Goal: Check status: Check status

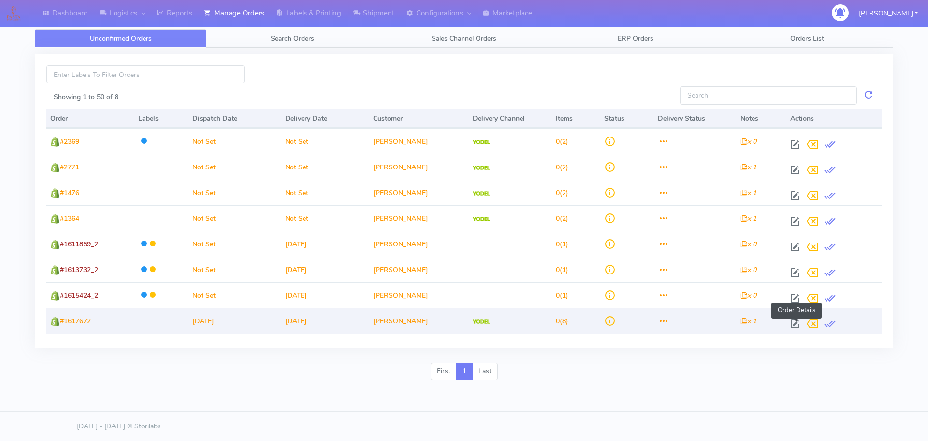
click at [797, 321] on span at bounding box center [795, 325] width 17 height 9
select select "5"
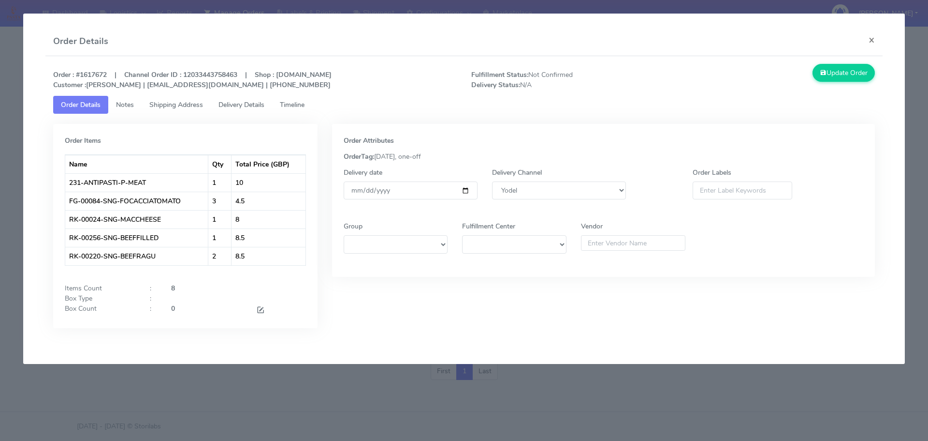
click at [102, 77] on strong "Order : #1617672 | Channel Order ID : 12033443758463 | Shop : [DOMAIN_NAME] Cus…" at bounding box center [192, 79] width 279 height 19
copy strong "1617672"
click at [468, 189] on input "[DATE]" at bounding box center [411, 190] width 134 height 18
click at [303, 111] on link "Timeline" at bounding box center [292, 105] width 40 height 18
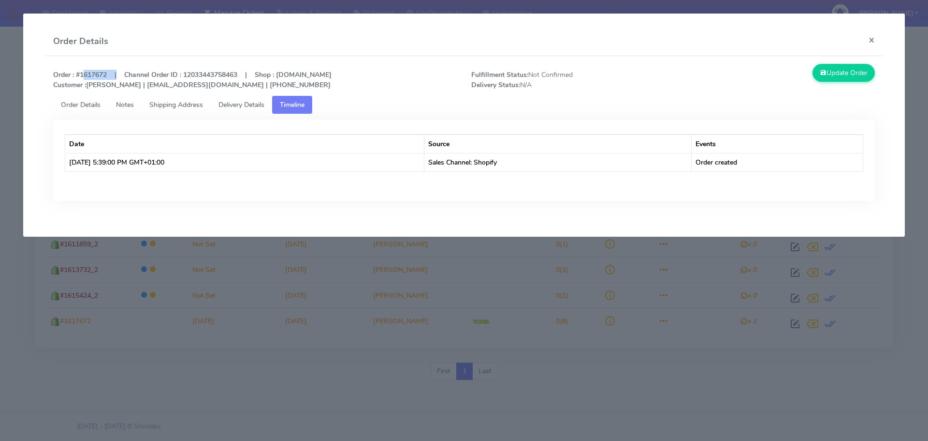
click at [85, 105] on span "Order Details" at bounding box center [81, 104] width 40 height 9
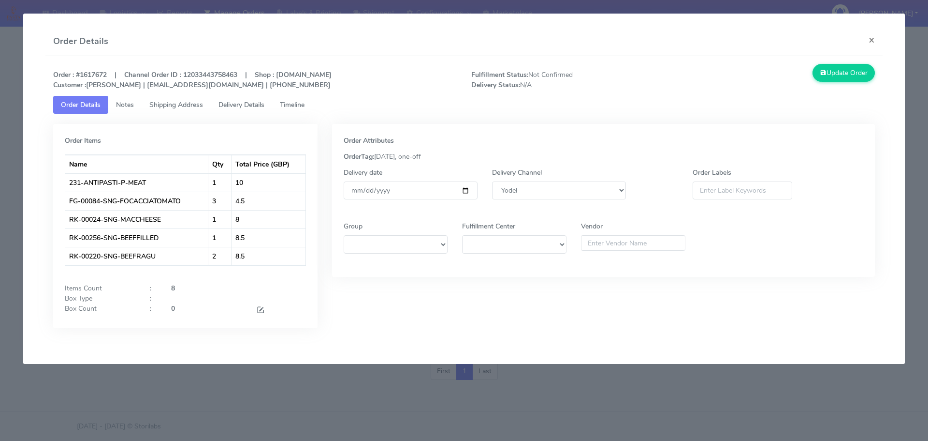
click at [643, 383] on modal-container "Order Details × Order : #1617672 | Channel Order ID : 12033443758463 | Shop : […" at bounding box center [464, 220] width 928 height 441
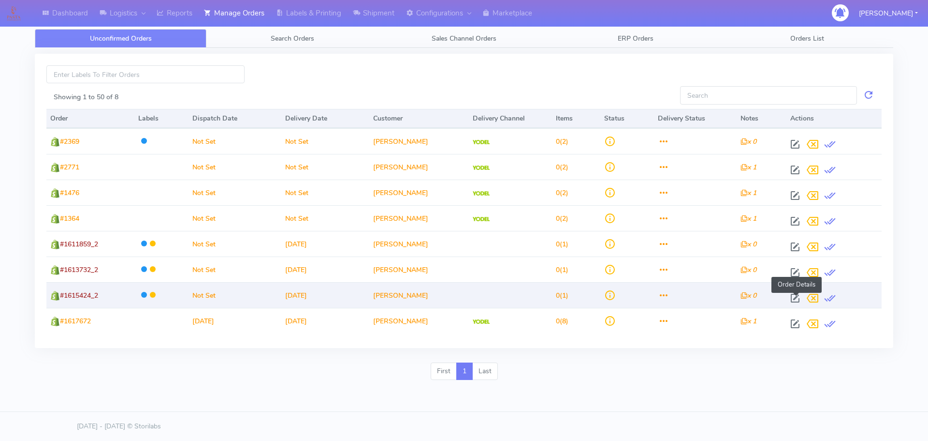
click at [792, 295] on span at bounding box center [795, 299] width 17 height 9
select select
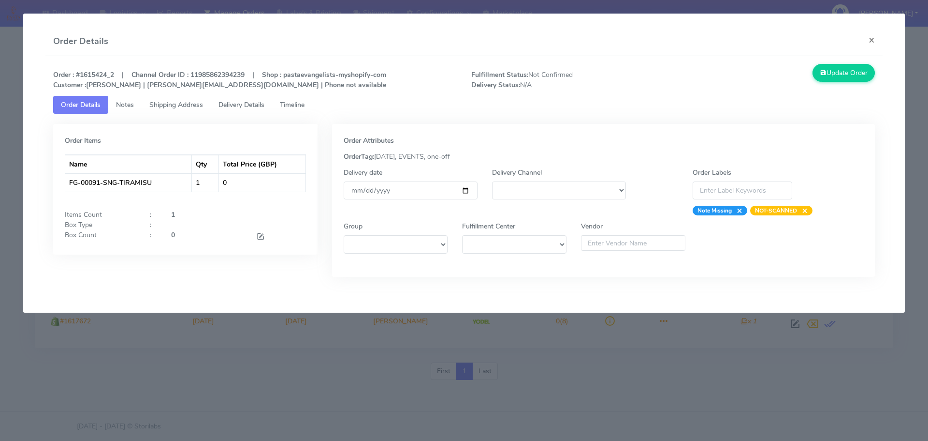
click at [792, 294] on div "Order : #1615424_2 | Channel Order ID : 11985862394239 | Shop : pastaevangelist…" at bounding box center [464, 177] width 838 height 243
click at [785, 318] on modal-container "Order Details × Order : #1615424_2 | Channel Order ID : 11985862394239 | Shop :…" at bounding box center [464, 220] width 928 height 441
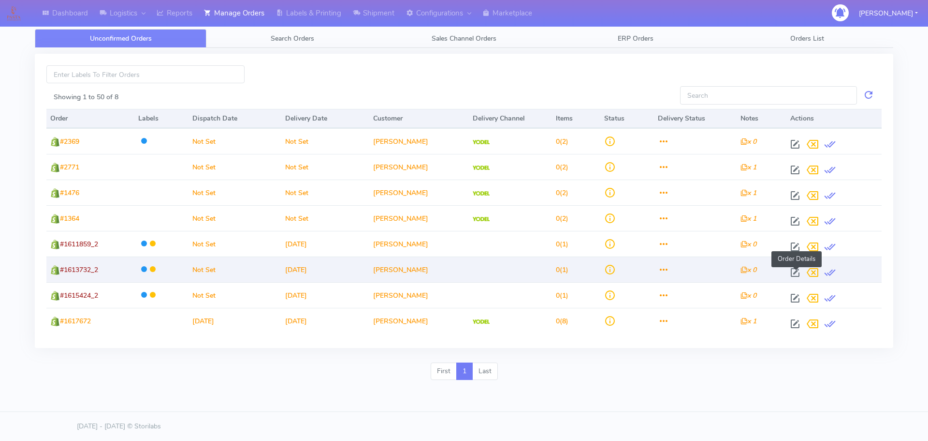
click at [799, 270] on span at bounding box center [795, 274] width 17 height 9
select select
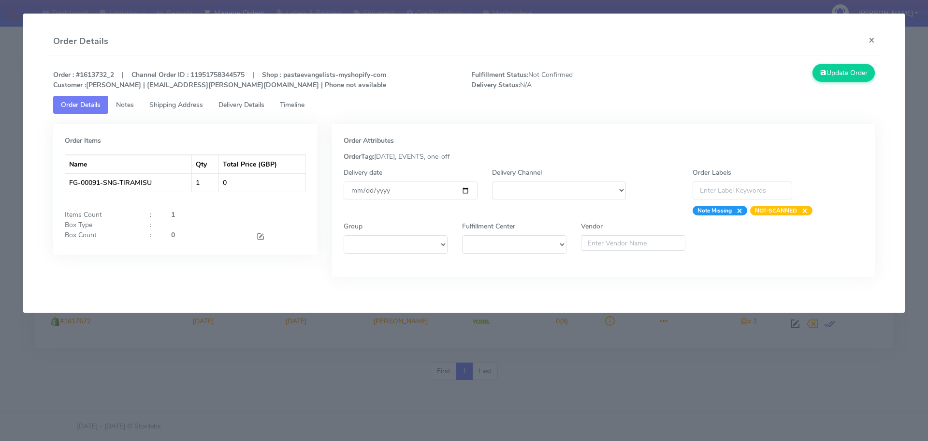
click at [821, 373] on modal-container "Order Details × Order : #1613732_2 | Channel Order ID : 11951758344575 | Shop :…" at bounding box center [464, 220] width 928 height 441
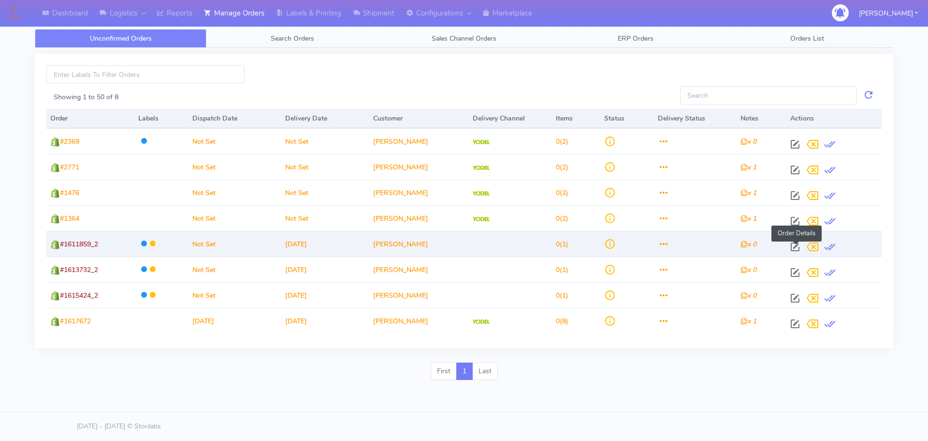
click at [798, 250] on span at bounding box center [795, 248] width 17 height 9
select select
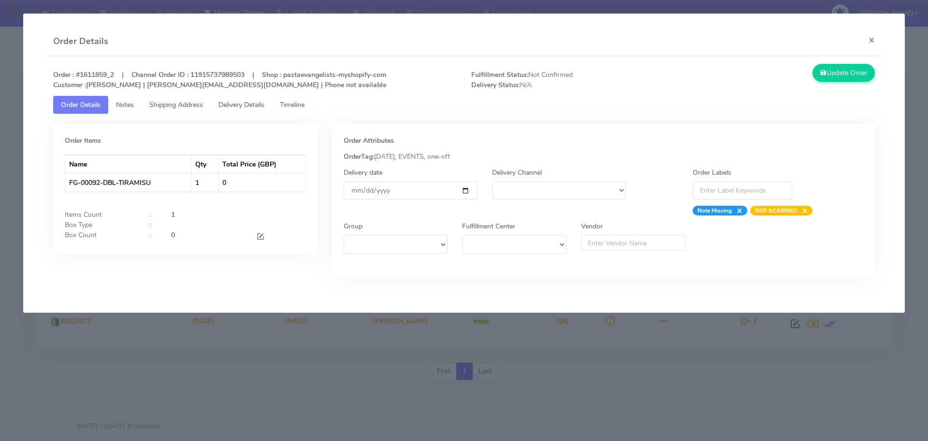
click at [632, 379] on modal-container "Order Details × Order : #1611859_2 | Channel Order ID : 11915737989503 | Shop :…" at bounding box center [464, 220] width 928 height 441
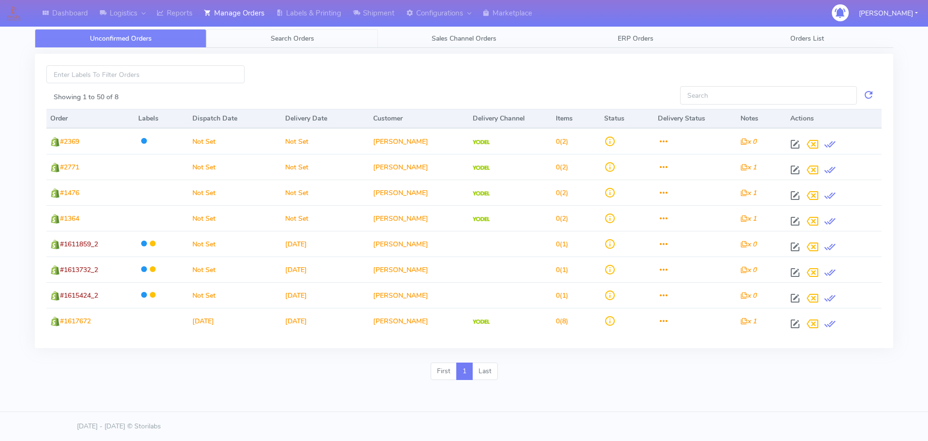
click at [291, 44] on link "Search Orders" at bounding box center [292, 38] width 172 height 19
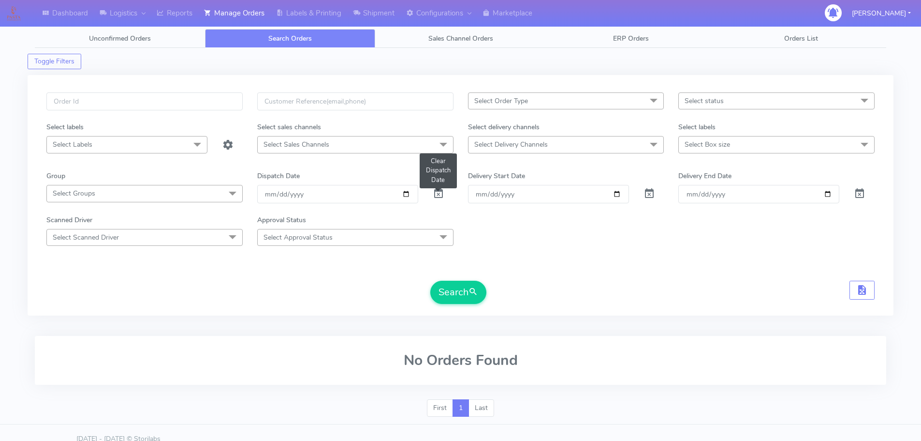
click at [441, 191] on span at bounding box center [439, 195] width 12 height 9
